Goal: Task Accomplishment & Management: Manage account settings

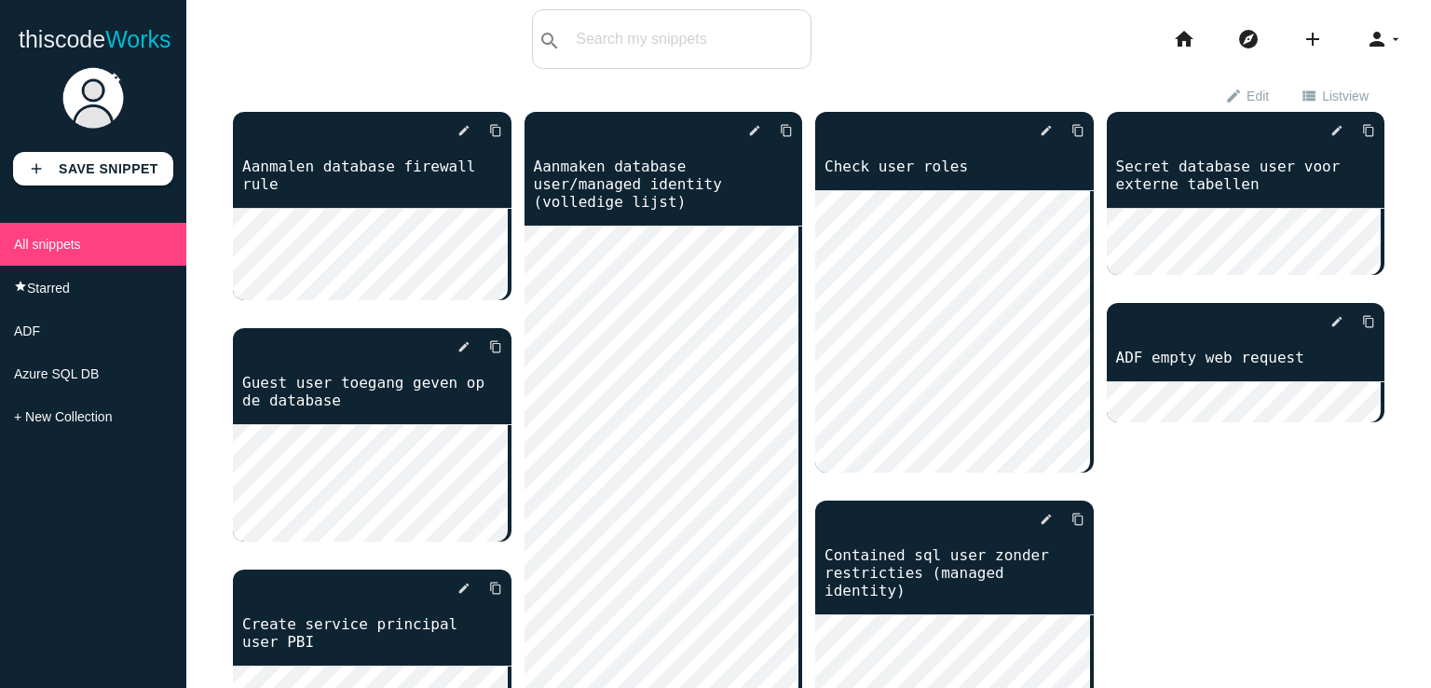
scroll to position [498, 0]
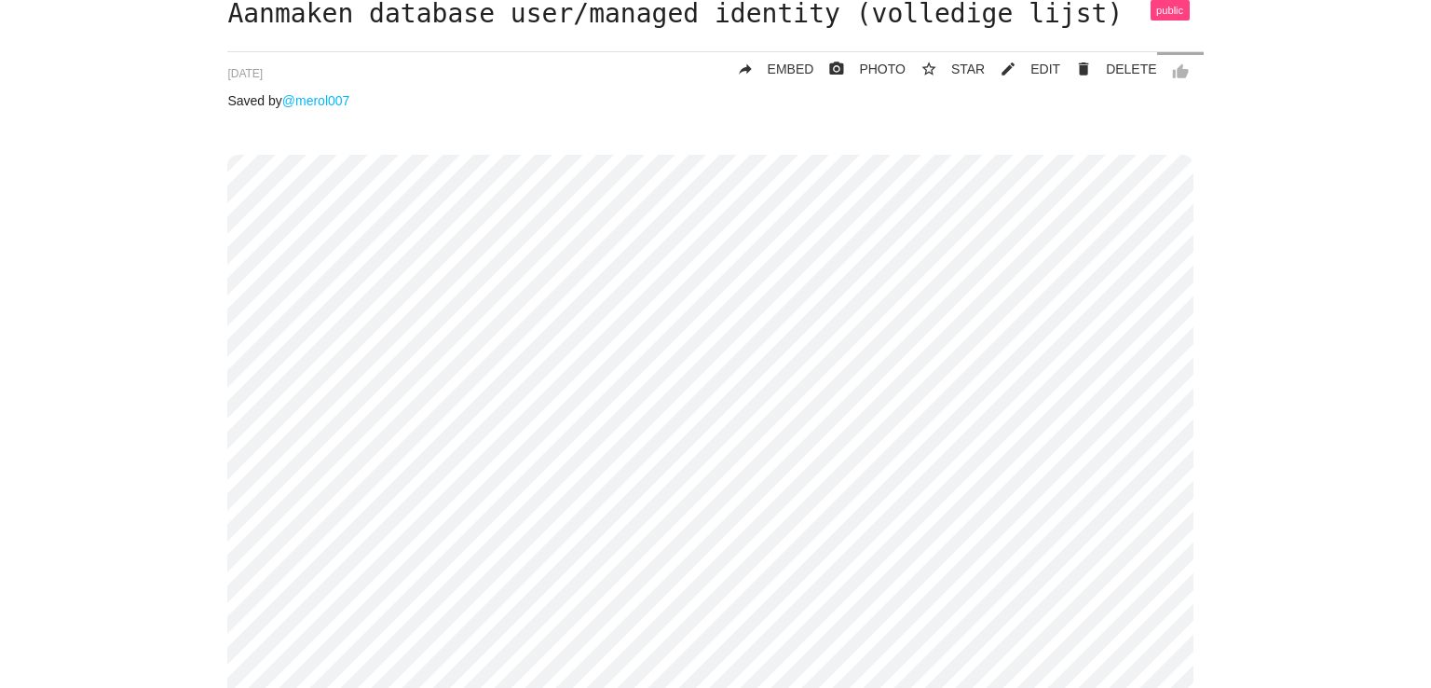
scroll to position [93, 0]
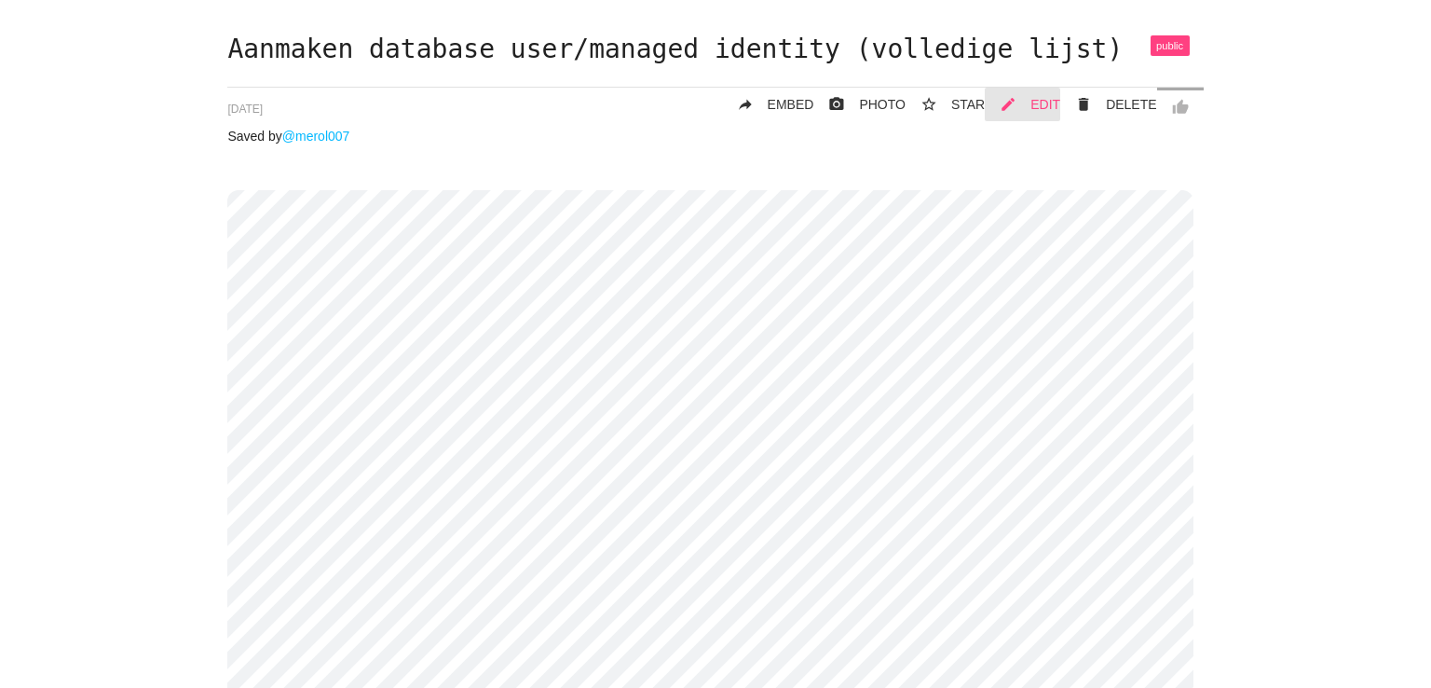
click at [1044, 108] on span "EDIT" at bounding box center [1046, 104] width 30 height 15
click at [1032, 102] on span "EDIT" at bounding box center [1046, 104] width 30 height 15
click at [1020, 102] on link "mode_edit EDIT" at bounding box center [1022, 105] width 75 height 34
